Goal: Navigation & Orientation: Understand site structure

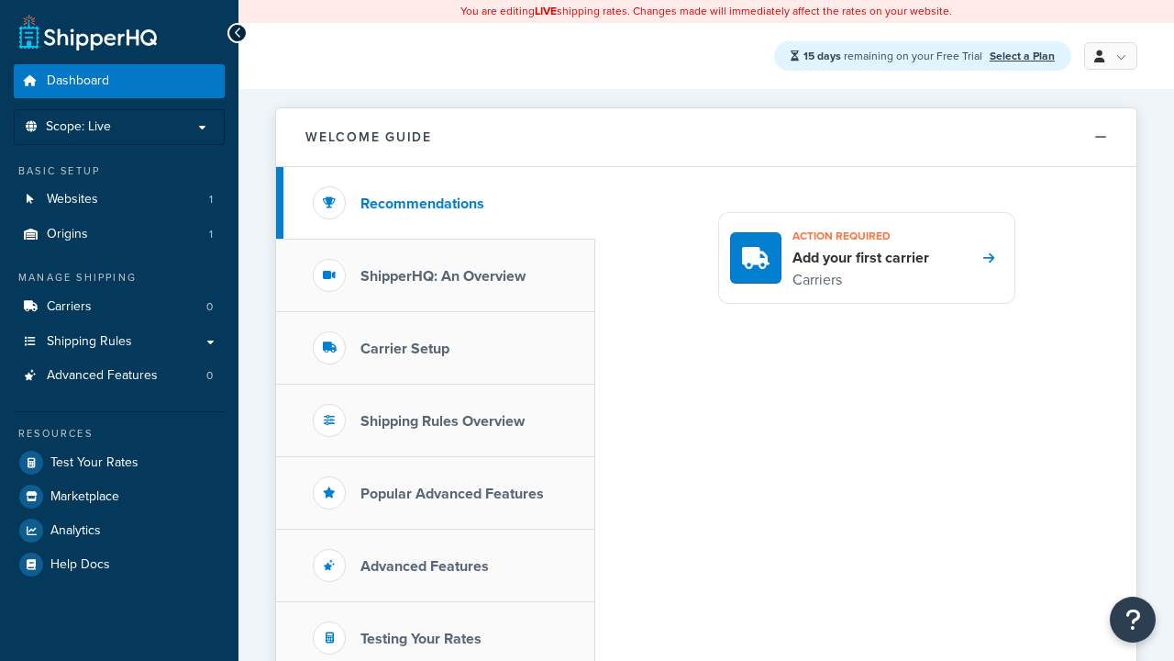
click at [1022, 57] on link "Select a Plan" at bounding box center [1022, 56] width 65 height 17
